Goal: Transaction & Acquisition: Purchase product/service

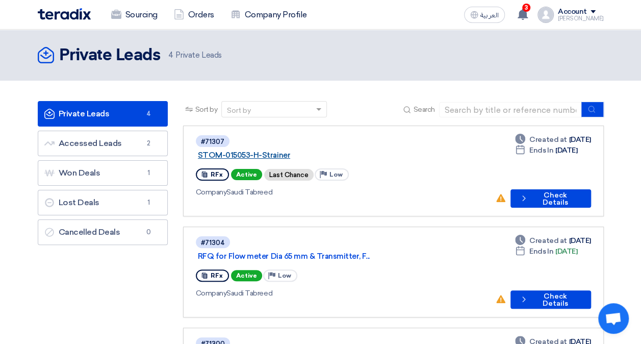
click at [312, 150] on link "STOM-015053-H-Strainer" at bounding box center [325, 154] width 255 height 9
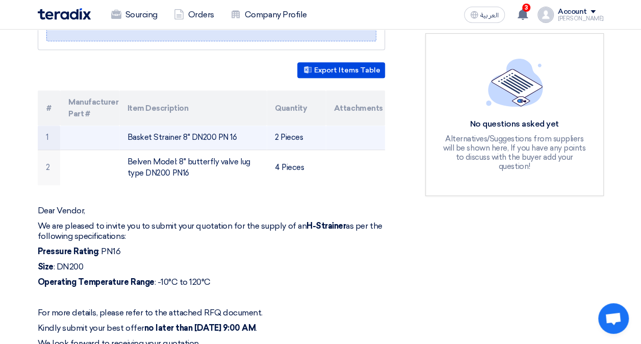
scroll to position [255, 0]
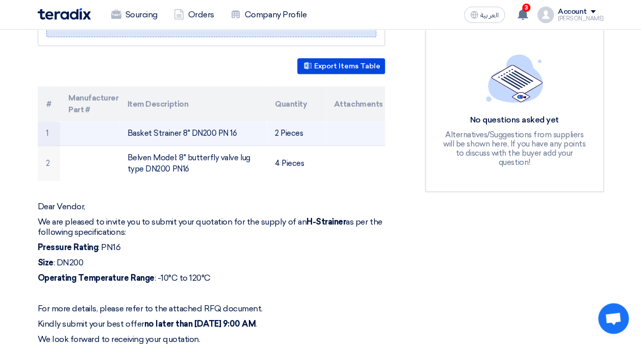
drag, startPoint x: 235, startPoint y: 125, endPoint x: 116, endPoint y: 131, distance: 119.9
click at [116, 131] on tr "1 Basket Strainer 8" DN200 PN 16 2 Pieces" at bounding box center [211, 133] width 347 height 24
drag, startPoint x: 116, startPoint y: 131, endPoint x: 169, endPoint y: 131, distance: 53.5
drag, startPoint x: 169, startPoint y: 131, endPoint x: 150, endPoint y: 134, distance: 19.0
drag, startPoint x: 150, startPoint y: 134, endPoint x: 138, endPoint y: 133, distance: 12.8
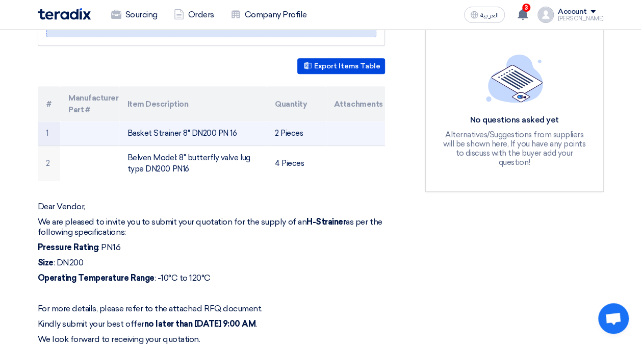
drag, startPoint x: 138, startPoint y: 133, endPoint x: 133, endPoint y: 129, distance: 5.9
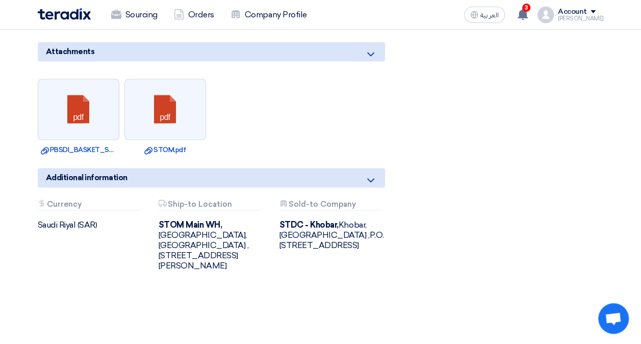
scroll to position [764, 0]
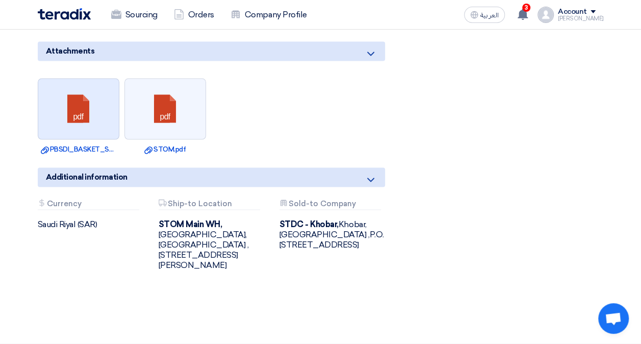
click at [102, 97] on link at bounding box center [79, 108] width 82 height 61
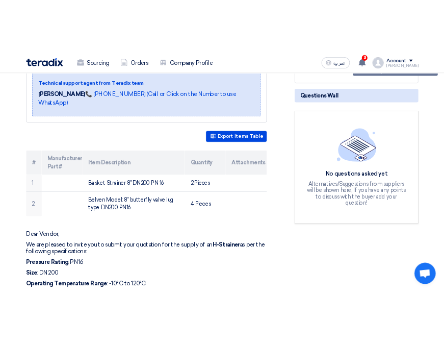
scroll to position [0, 0]
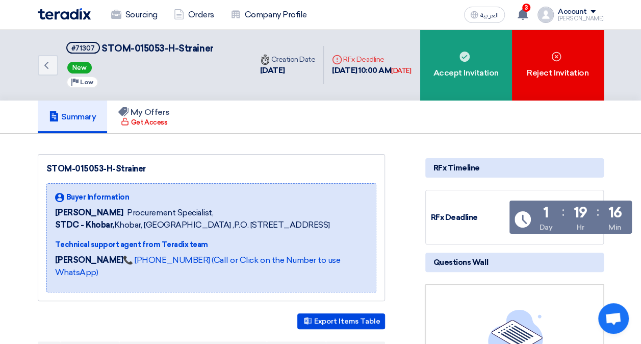
click at [68, 13] on img at bounding box center [64, 14] width 53 height 12
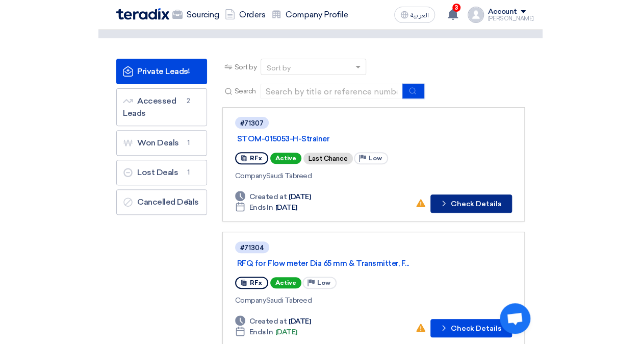
scroll to position [51, 0]
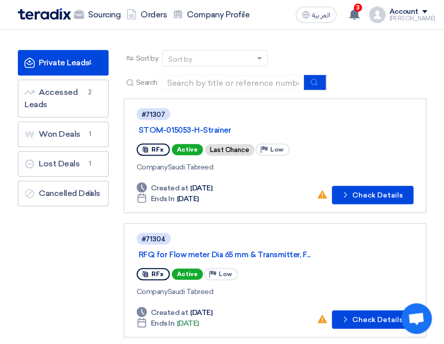
click at [379, 152] on div "RFx Active Last Chance Priority Low" at bounding box center [275, 149] width 277 height 16
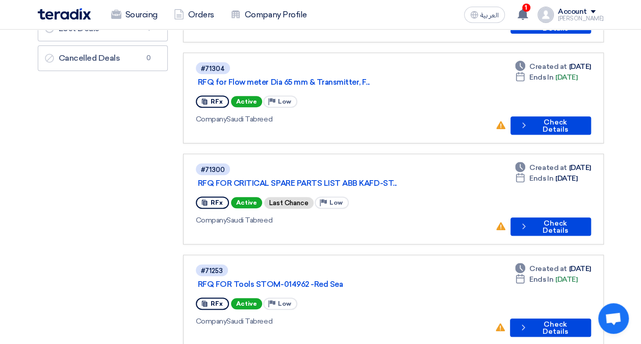
scroll to position [204, 0]
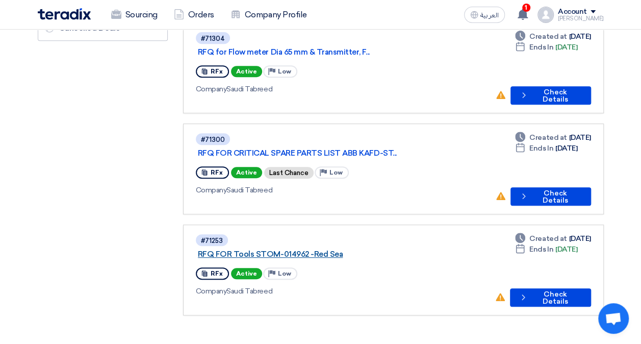
click at [268, 249] on link "RFQ FOR Tools STOM-014962 -Red Sea" at bounding box center [325, 253] width 255 height 9
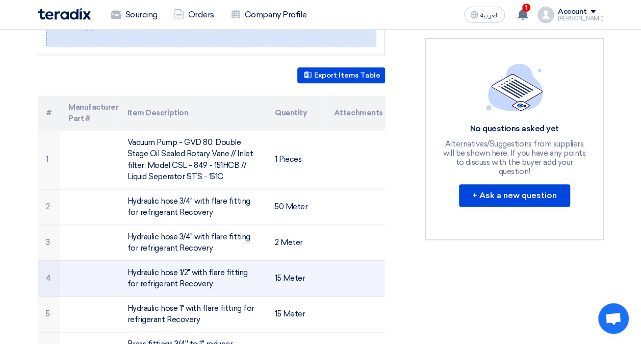
scroll to position [255, 0]
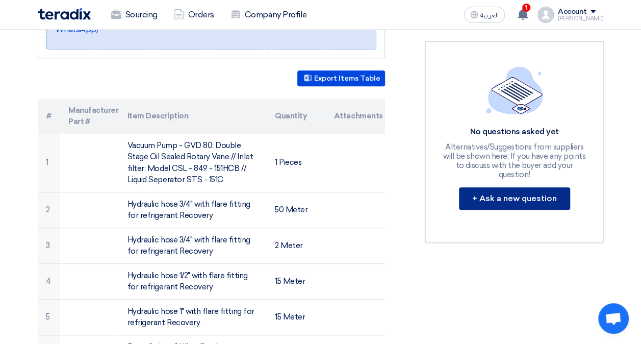
click at [535, 187] on button "+ Ask a new question" at bounding box center [514, 198] width 111 height 22
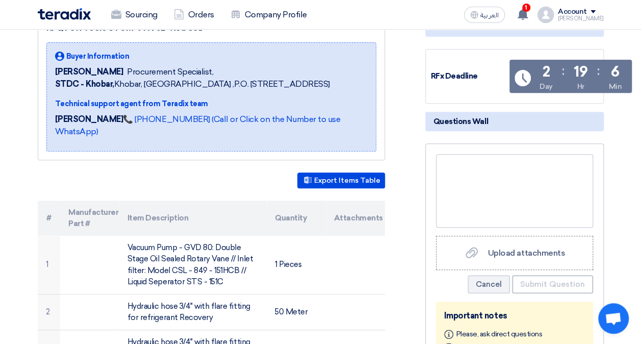
scroll to position [0, 0]
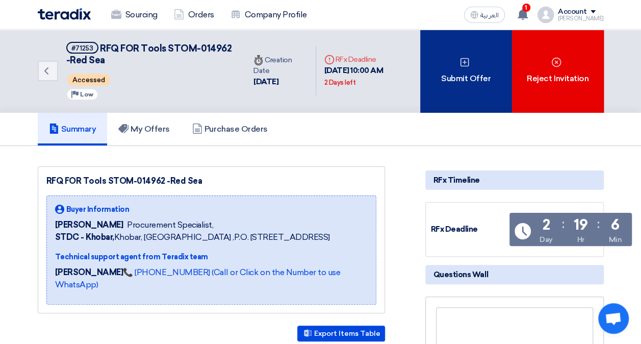
click at [447, 75] on div "Submit Offer" at bounding box center [466, 71] width 92 height 83
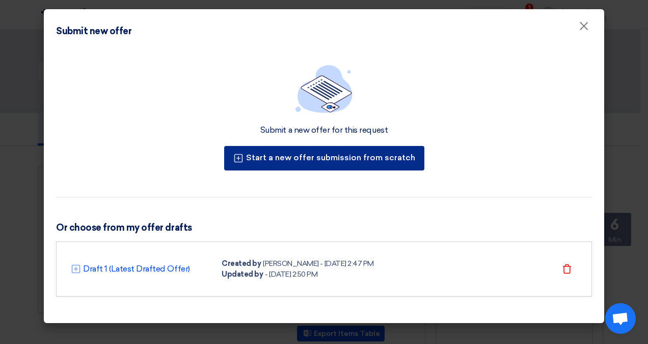
click at [288, 155] on button "Start a new offer submission from scratch" at bounding box center [324, 158] width 200 height 24
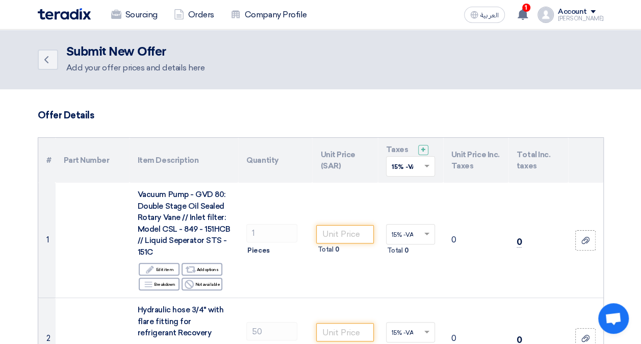
scroll to position [102, 0]
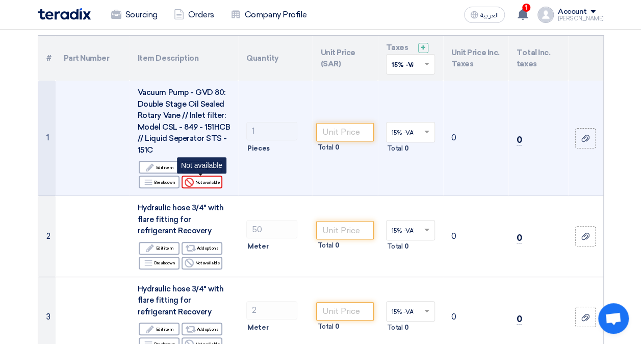
click at [197, 182] on div "Reject Not available" at bounding box center [201, 181] width 41 height 13
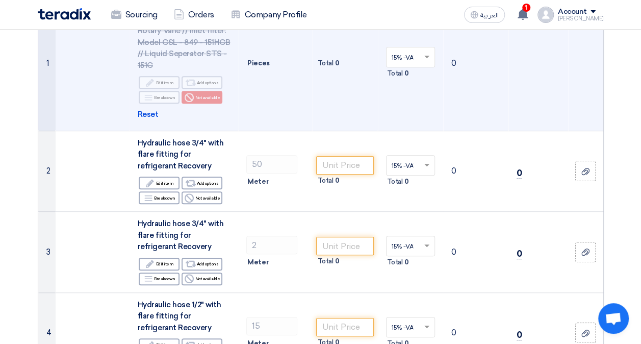
scroll to position [204, 0]
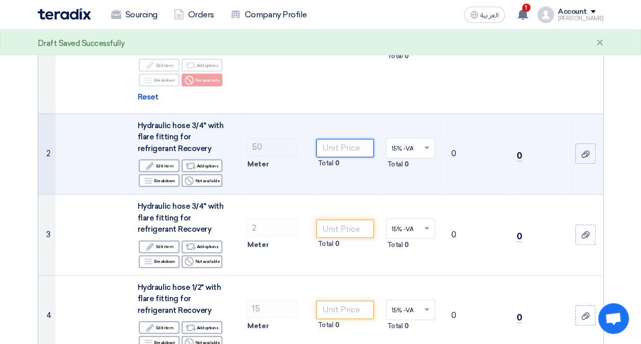
click at [346, 149] on input "number" at bounding box center [344, 148] width 57 height 18
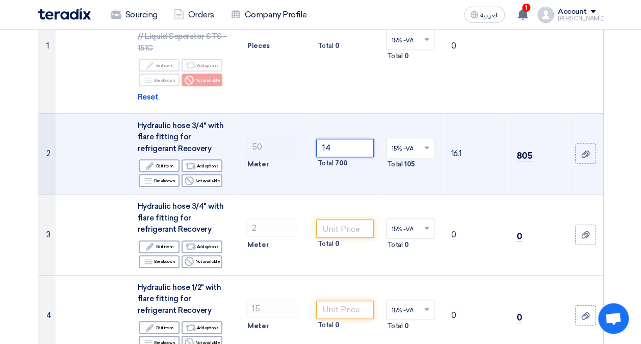
type input "1"
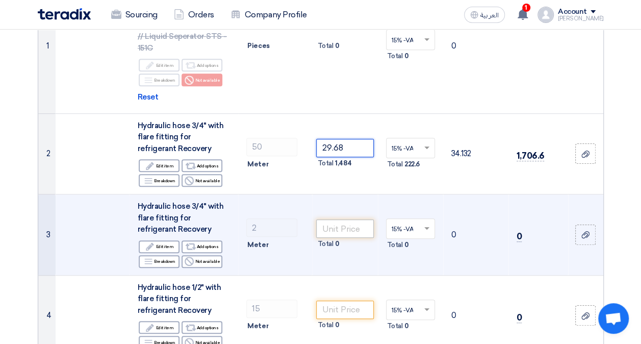
type input "29.68"
click at [343, 230] on input "number" at bounding box center [344, 228] width 57 height 18
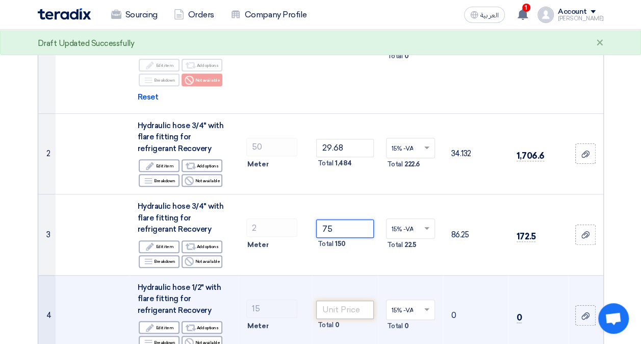
type input "75"
click at [347, 312] on input "number" at bounding box center [344, 309] width 57 height 18
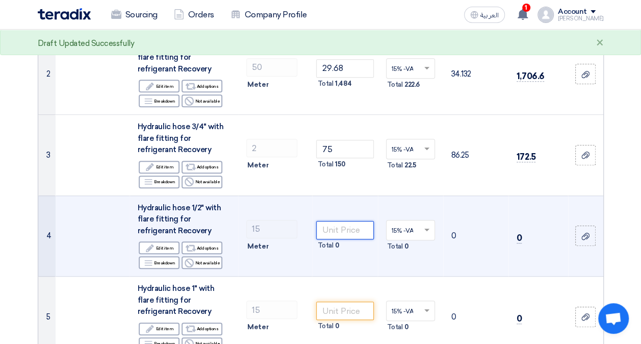
scroll to position [306, 0]
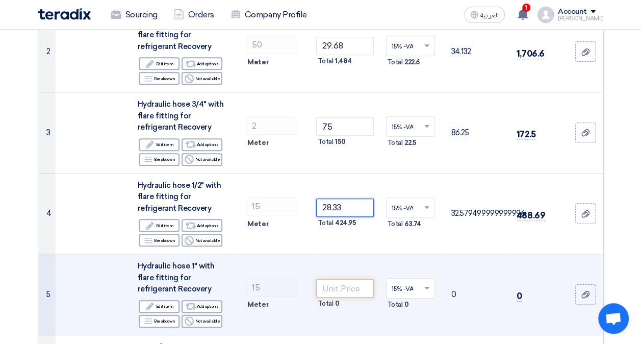
type input "28.33"
click at [338, 286] on input "number" at bounding box center [344, 288] width 57 height 18
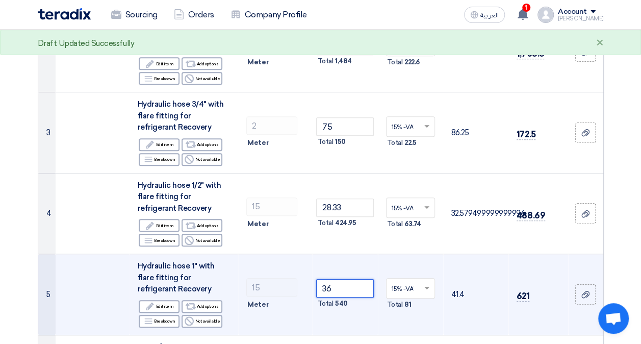
type input "36"
click at [344, 311] on td "36 Total 540" at bounding box center [344, 294] width 65 height 81
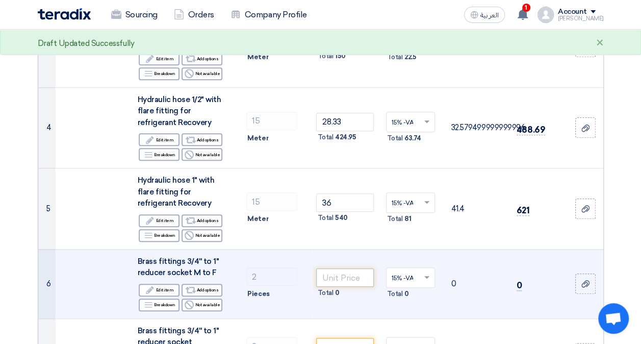
scroll to position [408, 0]
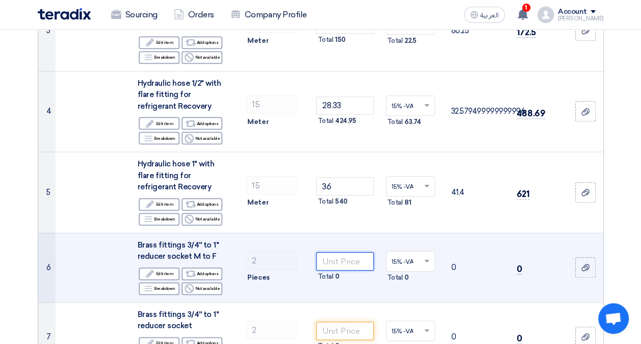
click at [337, 263] on input "number" at bounding box center [344, 261] width 57 height 18
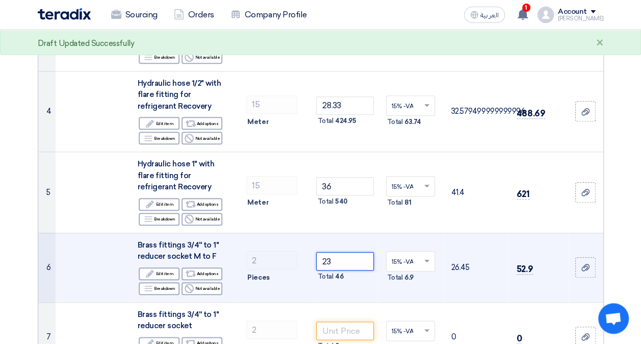
type input "2"
type input "119"
click at [359, 290] on td "119 Total 238" at bounding box center [344, 266] width 65 height 69
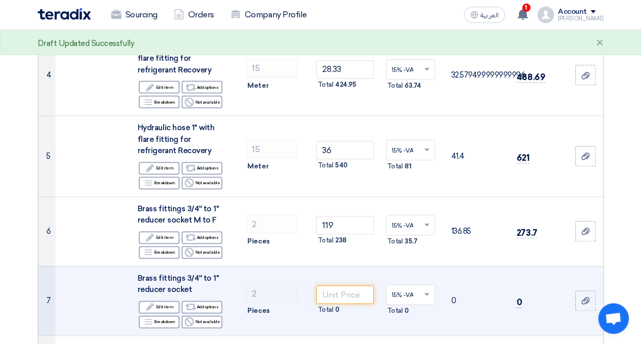
scroll to position [459, 0]
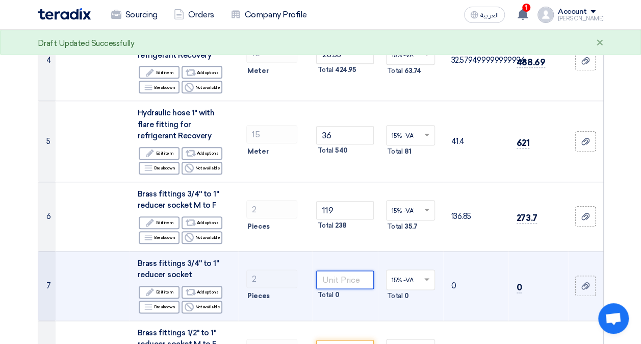
click at [341, 283] on input "number" at bounding box center [344, 279] width 57 height 18
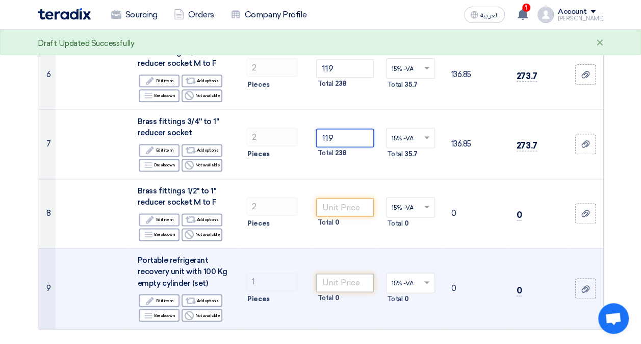
scroll to position [612, 0]
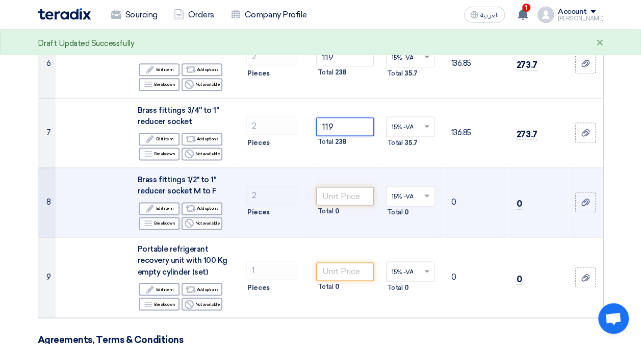
type input "119"
click at [331, 194] on input "number" at bounding box center [344, 196] width 57 height 18
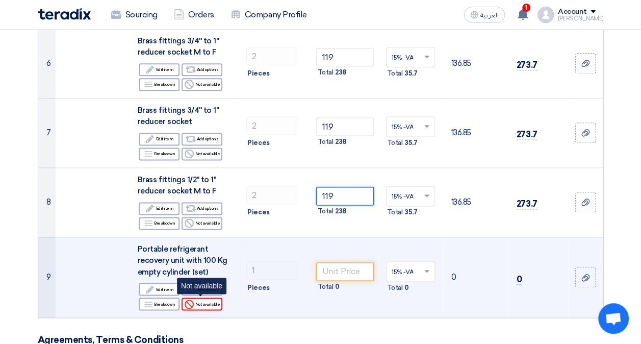
type input "119"
click at [193, 297] on div "Reject Not available" at bounding box center [201, 303] width 41 height 13
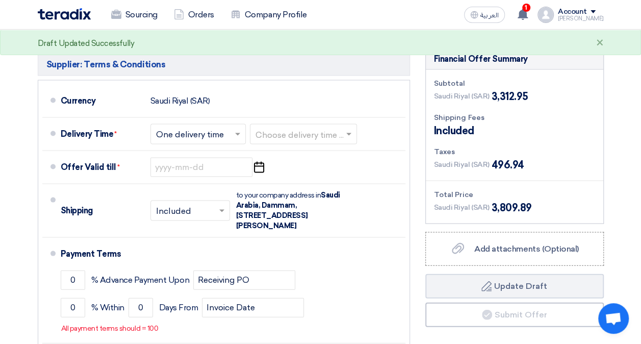
scroll to position [1019, 0]
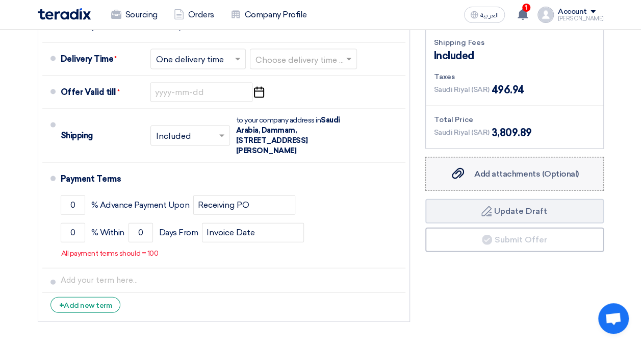
click at [518, 170] on span "Add attachments (Optional)" at bounding box center [526, 174] width 104 height 10
click at [0, 0] on input "Add attachments (Optional) Add attachments (Optional)" at bounding box center [0, 0] width 0 height 0
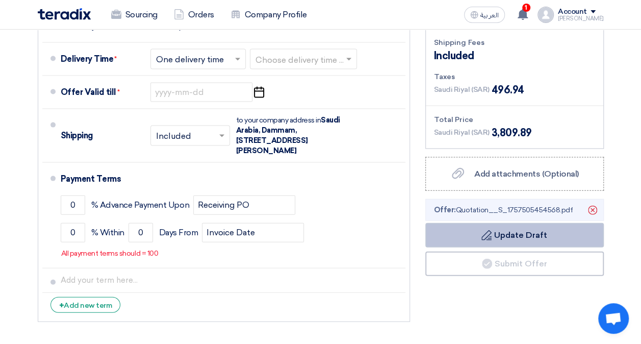
click at [517, 230] on button "Draft Update Draft" at bounding box center [514, 235] width 178 height 24
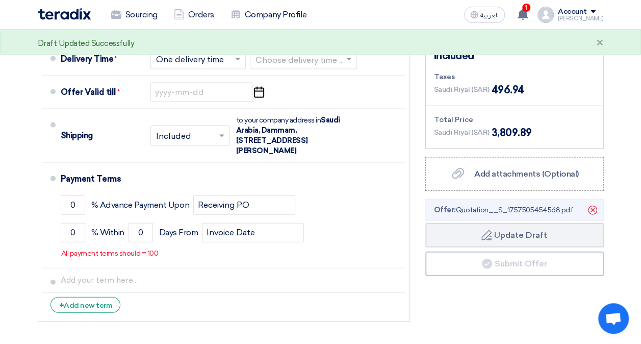
click at [557, 208] on span "Offer: Quotation__S_1757505454568.pdf" at bounding box center [503, 209] width 139 height 11
click at [464, 215] on li "Offer: Quotation__S_1757505454568.pdf [GEOGRAPHIC_DATA]" at bounding box center [514, 210] width 178 height 22
click at [595, 206] on icon "Delete" at bounding box center [592, 209] width 17 height 17
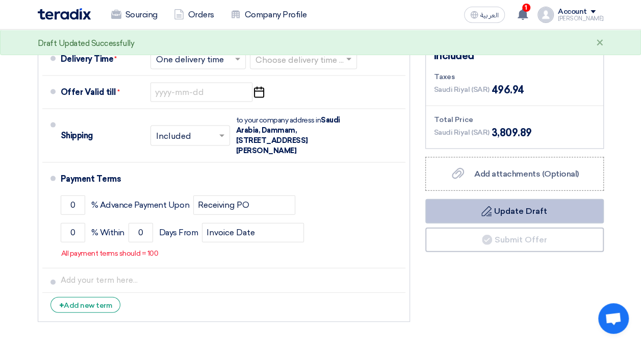
click at [522, 214] on button "Draft Update Draft" at bounding box center [514, 211] width 178 height 24
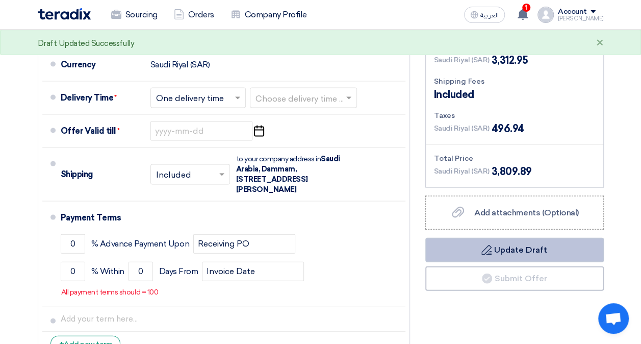
scroll to position [968, 0]
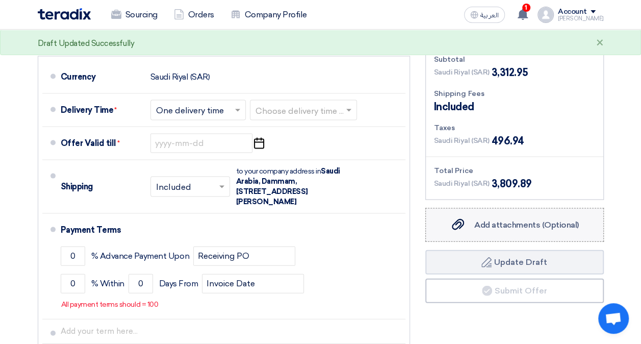
click at [526, 213] on label "Add attachments (Optional) Add attachments (Optional)" at bounding box center [514, 225] width 178 height 34
click at [0, 0] on input "Add attachments (Optional) Add attachments (Optional)" at bounding box center [0, 0] width 0 height 0
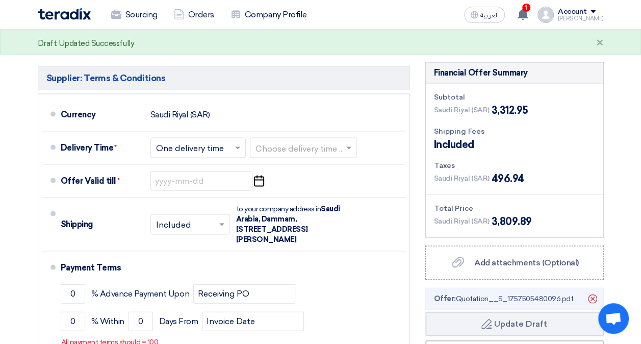
scroll to position [866, 0]
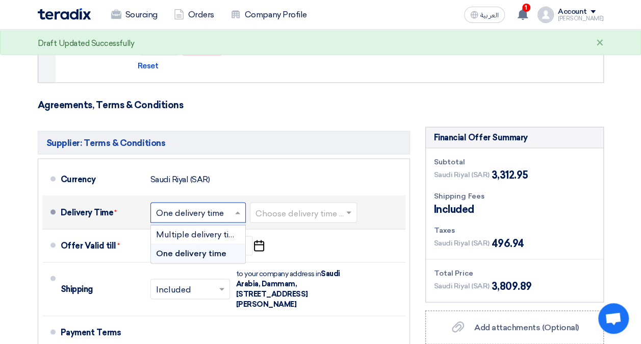
click at [227, 211] on input "text" at bounding box center [198, 212] width 85 height 15
click at [221, 249] on span "One delivery time" at bounding box center [191, 253] width 70 height 10
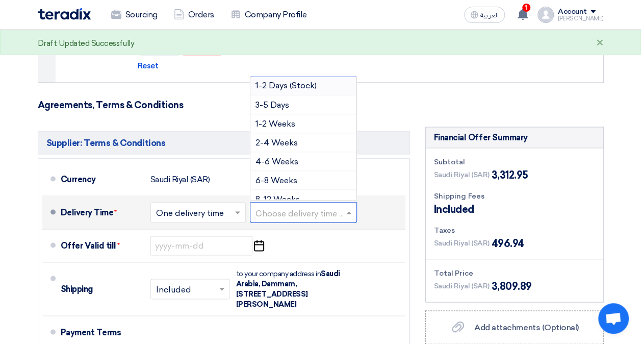
click at [346, 204] on div at bounding box center [303, 211] width 106 height 15
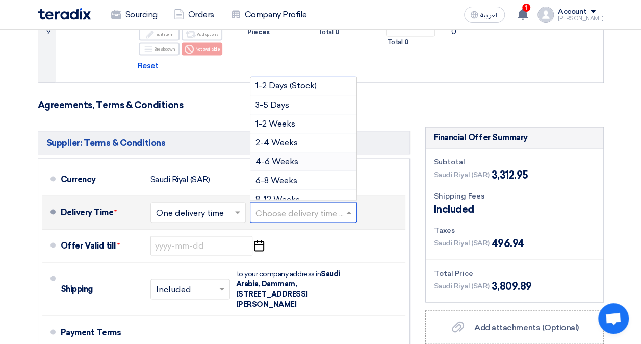
click at [295, 156] on span "4-6 Weeks" at bounding box center [276, 161] width 43 height 10
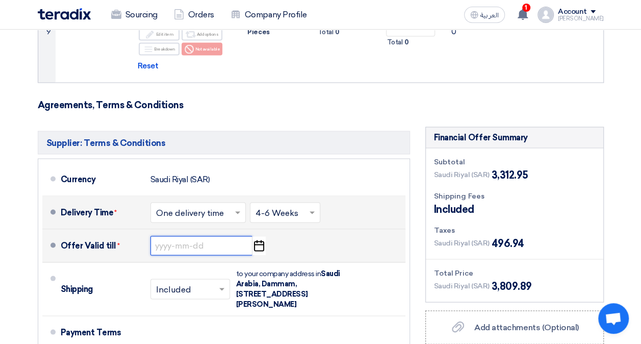
click at [192, 244] on input at bounding box center [201, 244] width 102 height 19
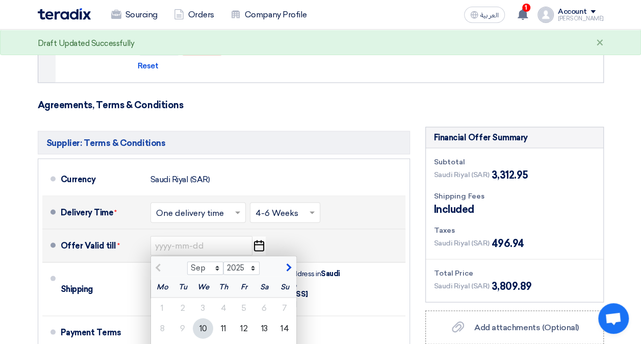
click at [205, 322] on div "10" at bounding box center [203, 328] width 20 height 20
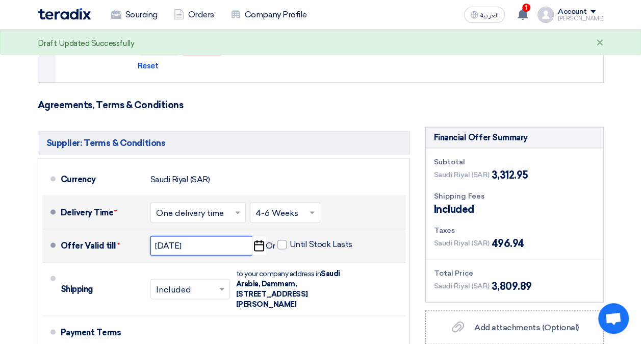
click at [219, 245] on input "[DATE]" at bounding box center [201, 244] width 102 height 19
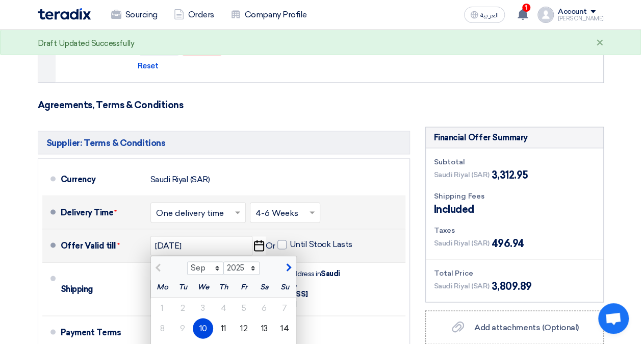
scroll to position [917, 0]
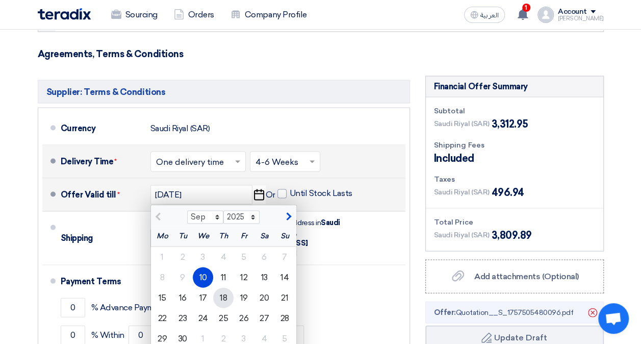
click at [219, 291] on div "18" at bounding box center [223, 297] width 20 height 20
type input "[DATE]"
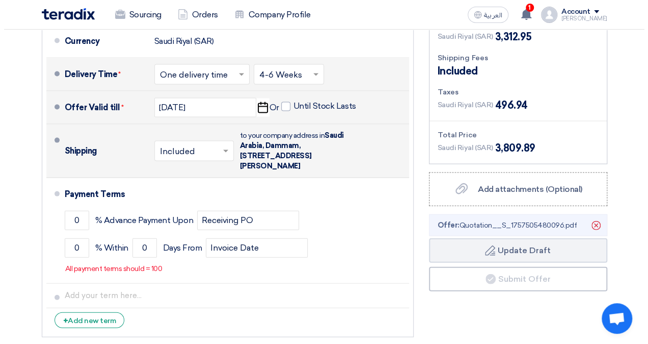
scroll to position [1019, 0]
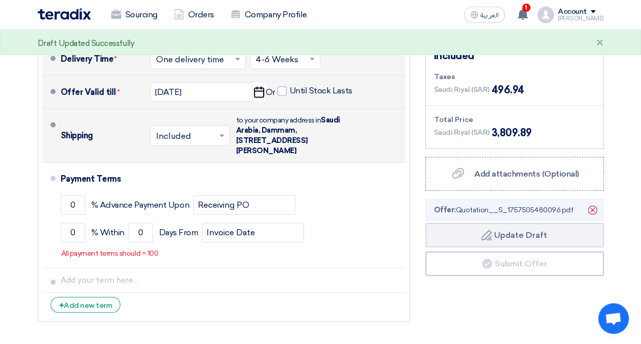
click at [220, 128] on div at bounding box center [190, 135] width 78 height 15
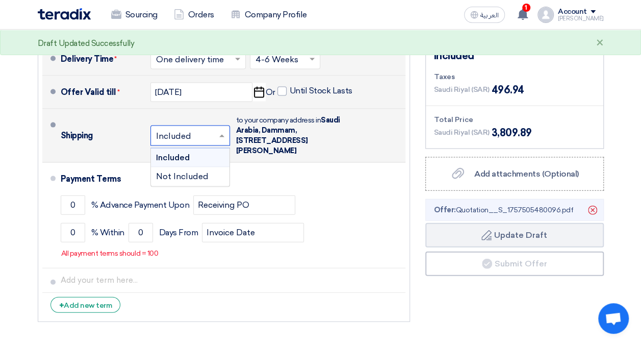
click at [207, 150] on div "Included" at bounding box center [190, 157] width 78 height 19
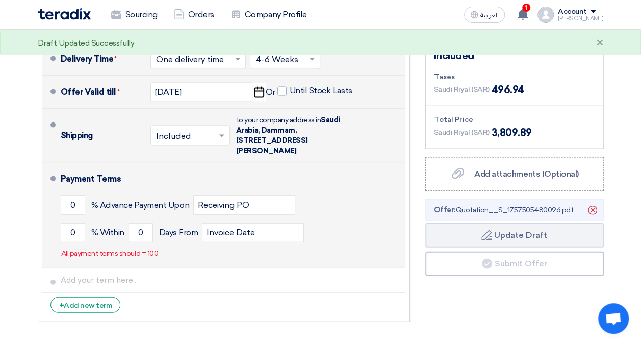
click at [86, 193] on div "0 % Advance Payment Upon Receiving PO" at bounding box center [231, 205] width 340 height 28
click at [80, 232] on input "0" at bounding box center [73, 232] width 24 height 19
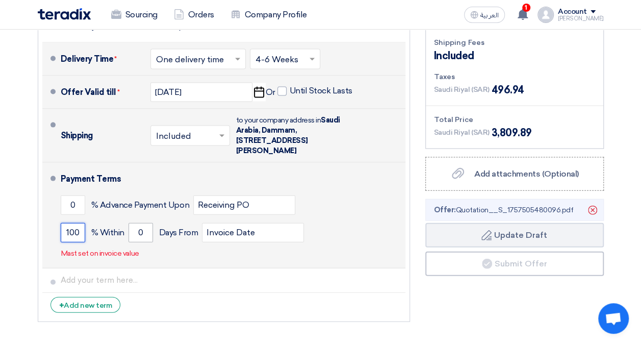
type input "100"
click at [138, 230] on input "0" at bounding box center [140, 232] width 24 height 19
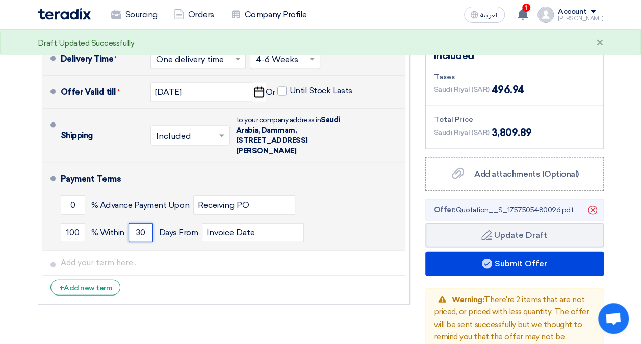
type input "30"
click at [328, 227] on div "100 % [DATE] From Invoice Date" at bounding box center [231, 233] width 340 height 28
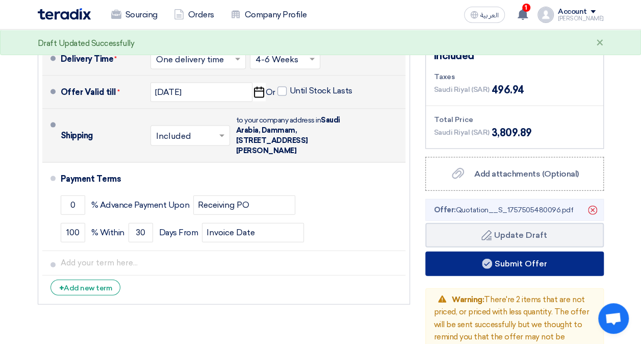
click at [495, 259] on button "Submit Offer" at bounding box center [514, 263] width 178 height 24
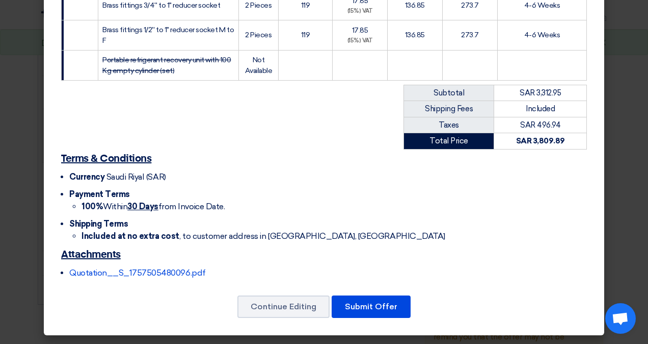
scroll to position [412, 0]
click at [370, 302] on button "Submit Offer" at bounding box center [371, 306] width 79 height 22
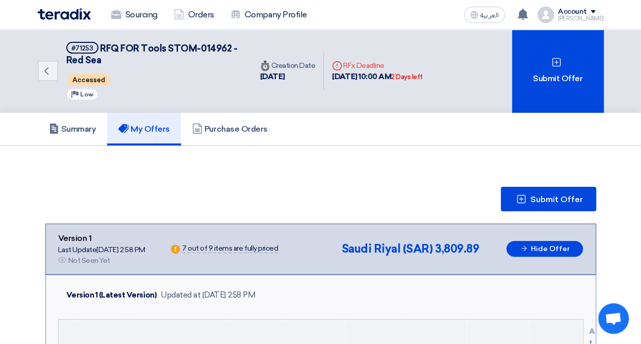
click at [59, 16] on img at bounding box center [64, 14] width 53 height 12
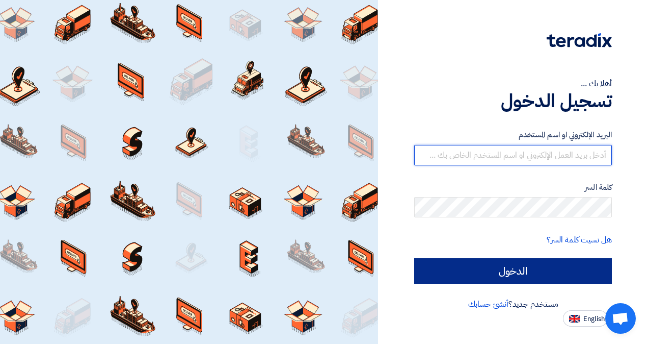
type input "aalsuhayman@motabaqah.com.sa"
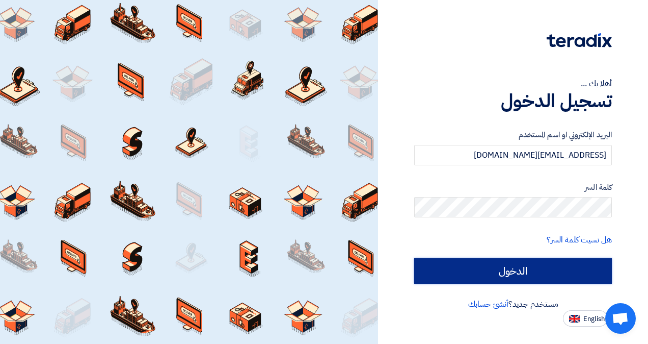
click at [531, 268] on input "الدخول" at bounding box center [513, 270] width 198 height 25
type input "Sign in"
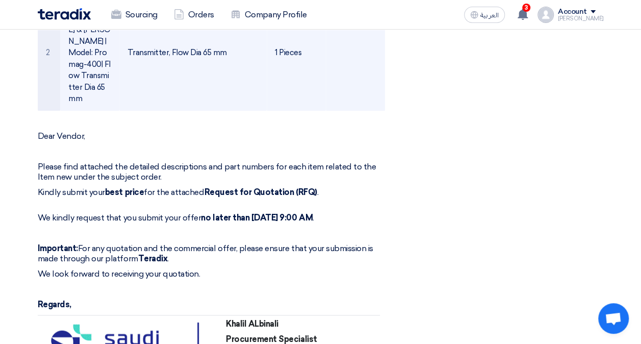
scroll to position [153, 0]
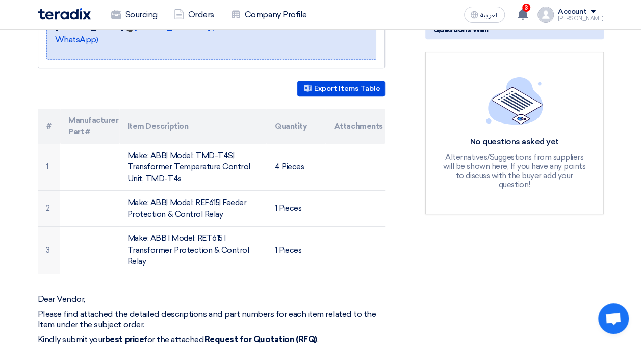
scroll to position [306, 0]
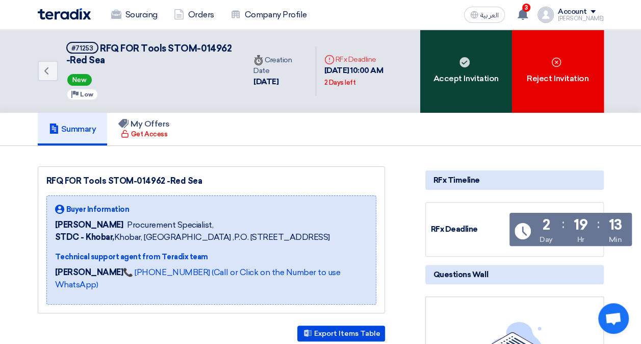
click at [474, 86] on div "Accept Invitation" at bounding box center [466, 71] width 92 height 83
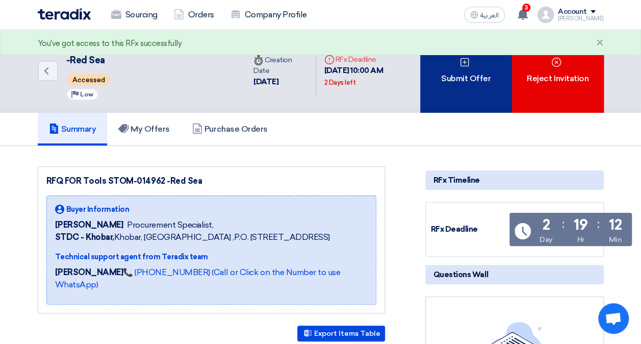
click at [469, 78] on div "Submit Offer" at bounding box center [466, 71] width 92 height 83
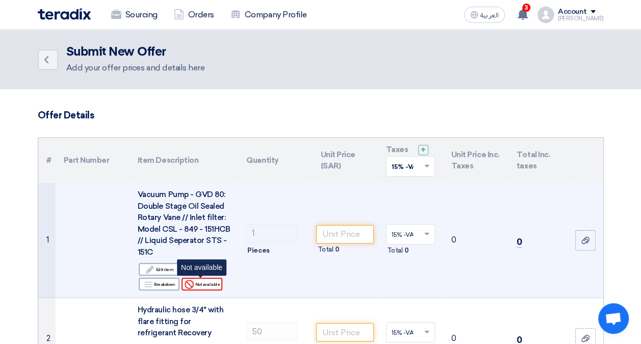
click at [213, 286] on div "Reject Not available" at bounding box center [201, 283] width 41 height 13
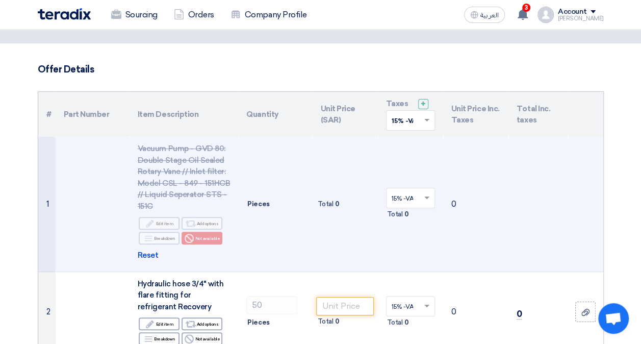
scroll to position [153, 0]
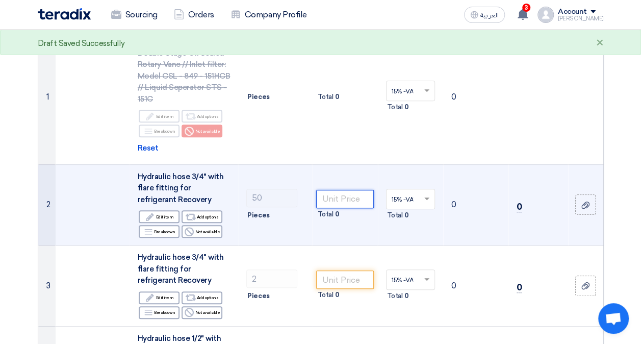
click at [334, 196] on input "number" at bounding box center [344, 199] width 57 height 18
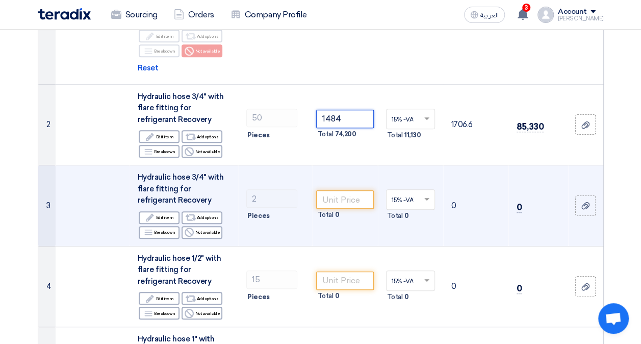
scroll to position [255, 0]
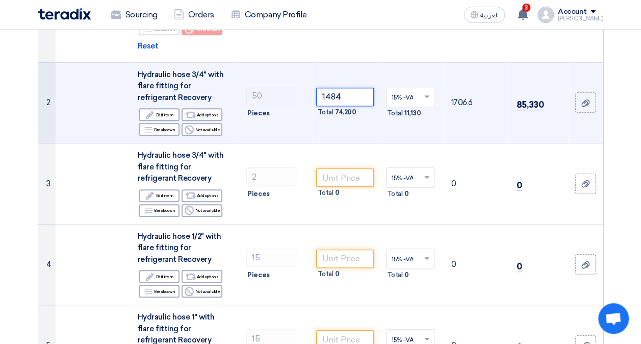
type input "1484"
drag, startPoint x: 357, startPoint y: 95, endPoint x: 297, endPoint y: 107, distance: 61.3
click at [297, 107] on tr "2 Hydraulic hose 3/4" with flare fitting for refrigerant Recovery Edit Edit ite…" at bounding box center [320, 102] width 565 height 81
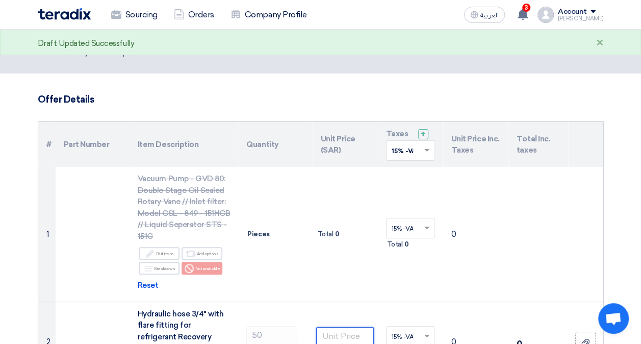
scroll to position [0, 0]
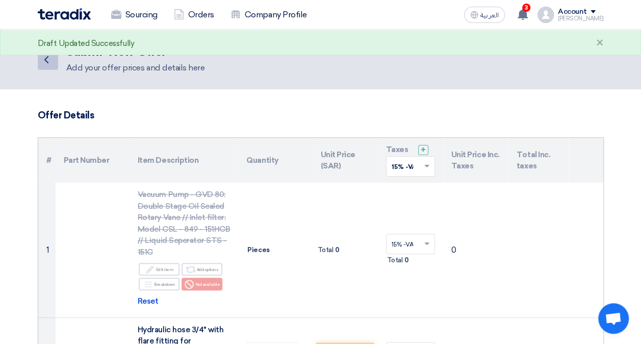
click at [40, 57] on icon "Back" at bounding box center [46, 60] width 12 height 12
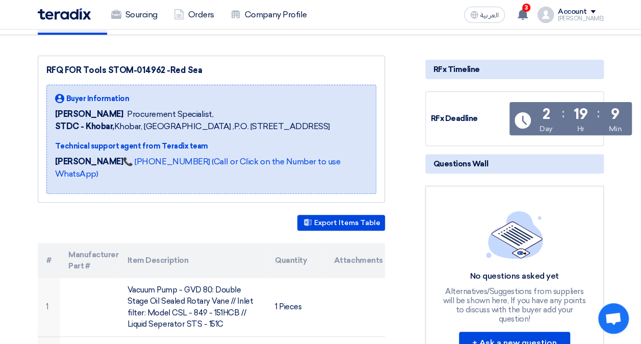
scroll to position [102, 0]
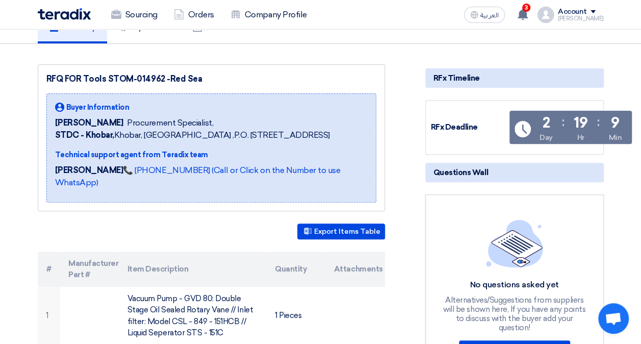
click at [64, 8] on img at bounding box center [64, 14] width 53 height 12
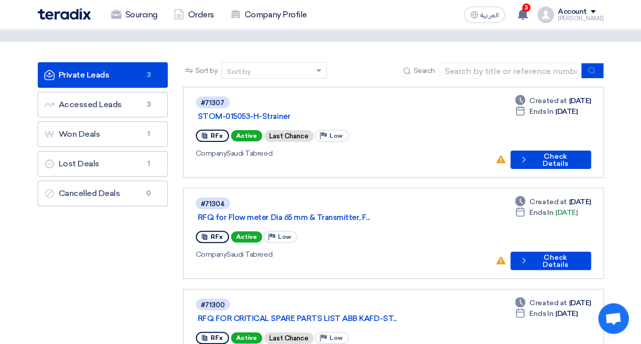
scroll to position [51, 0]
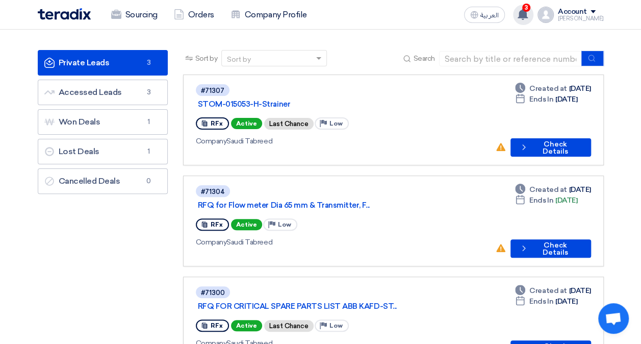
click at [528, 6] on div "3 Congratulations, Saudi Tabreed has awarded "RFQ FOR Consumables-JUC-STOM-0148…" at bounding box center [523, 15] width 20 height 20
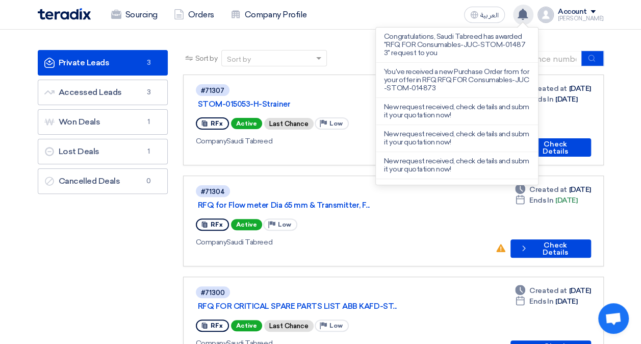
click at [528, 6] on div "Congratulations, Saudi Tabreed has awarded "RFQ FOR Consumables-JUC-STOM-014873…" at bounding box center [523, 15] width 20 height 20
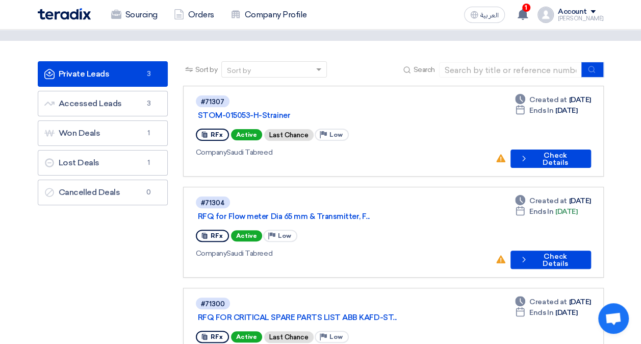
scroll to position [0, 0]
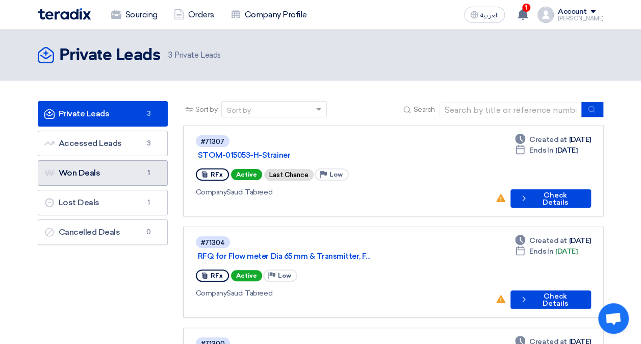
click at [109, 164] on link "Won Deals Won Deals 1" at bounding box center [103, 172] width 130 height 25
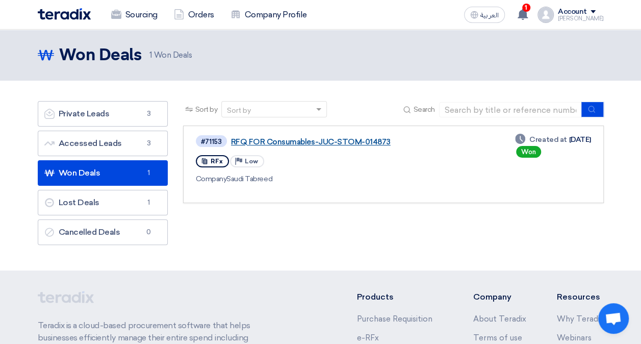
click at [384, 138] on link "RFQ FOR Consumables-JUC-STOM-014873" at bounding box center [358, 141] width 255 height 9
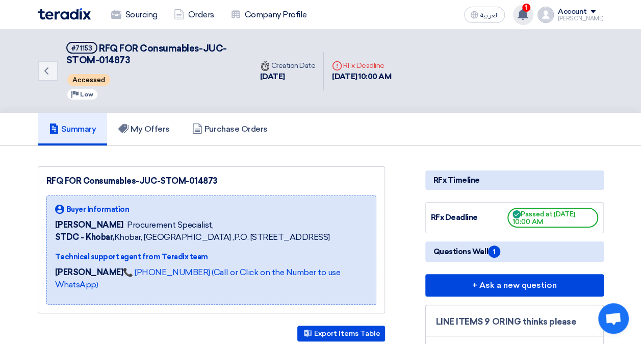
click at [533, 16] on div "1 Your offer for "RFQ FOR Tools STOM-014962 -Red Sea" request has been seen by …" at bounding box center [523, 15] width 20 height 20
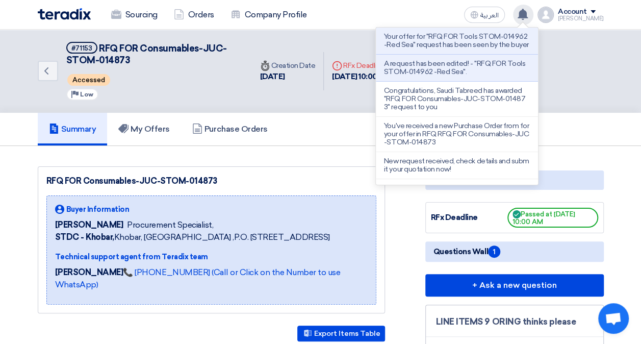
click at [533, 16] on div "Your offer for "RFQ FOR Tools STOM-014962 -Red Sea" request has been seen by th…" at bounding box center [523, 15] width 20 height 20
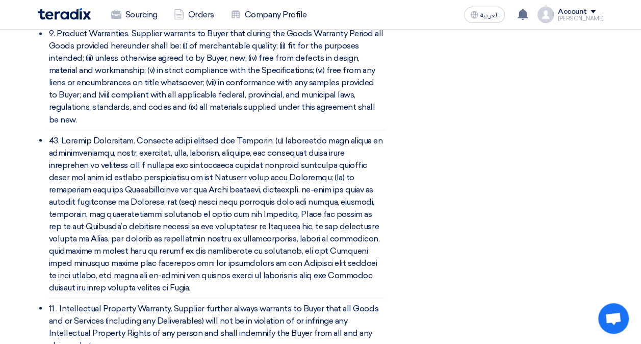
scroll to position [2854, 0]
